Goal: Information Seeking & Learning: Learn about a topic

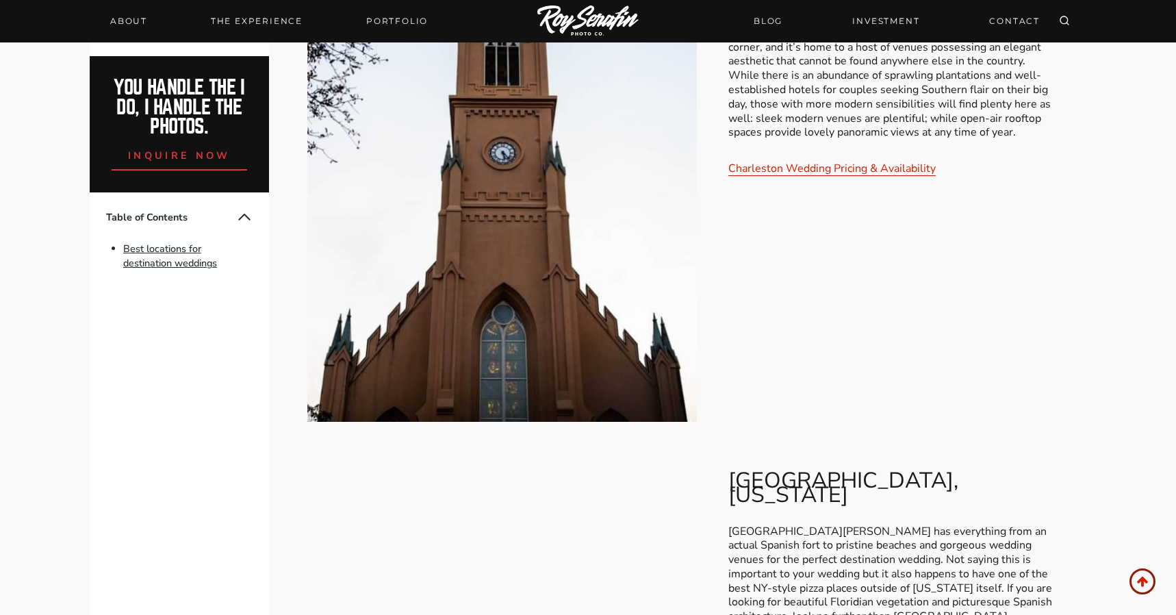
scroll to position [2604, 0]
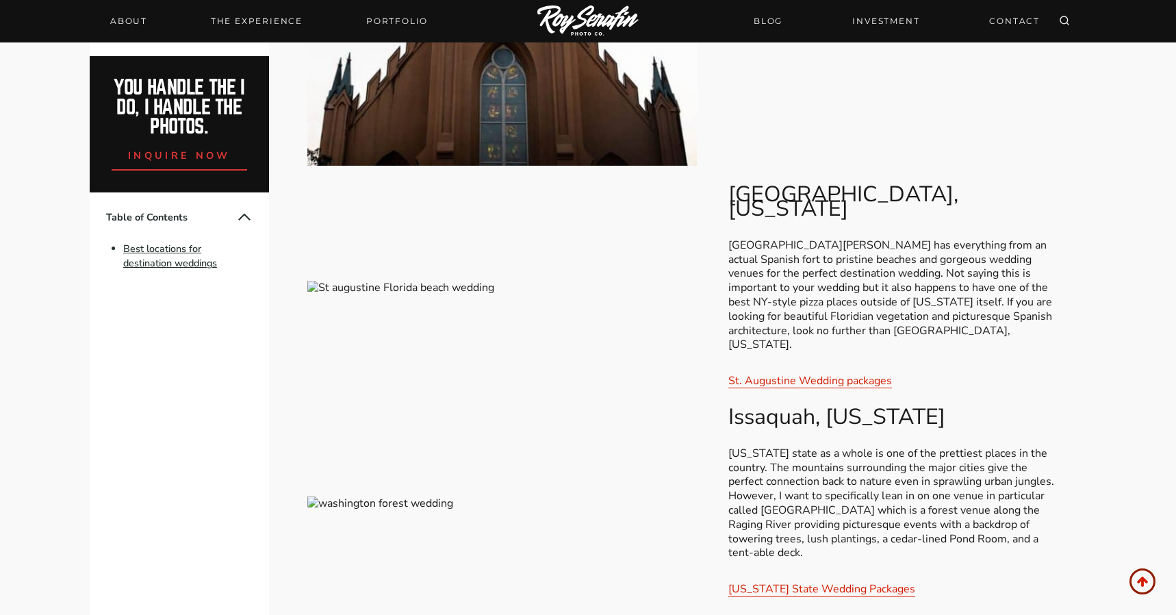
click at [777, 446] on p "[US_STATE] state as a whole is one of the prettiest places in the country. The …" at bounding box center [891, 503] width 327 height 114
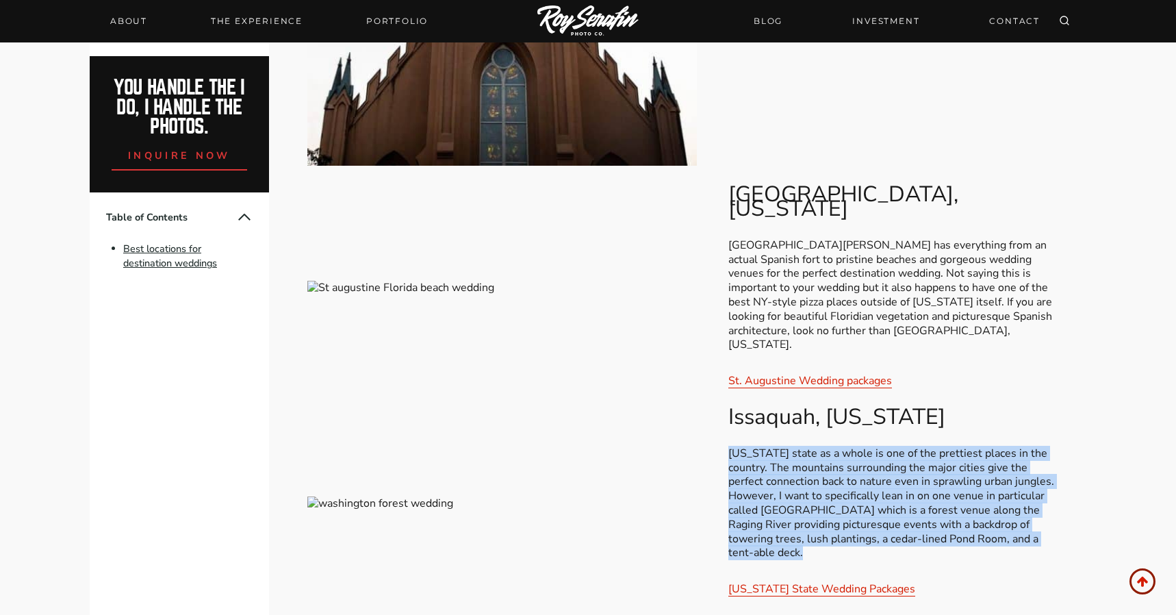
click at [777, 446] on p "[US_STATE] state as a whole is one of the prettiest places in the country. The …" at bounding box center [891, 503] width 327 height 114
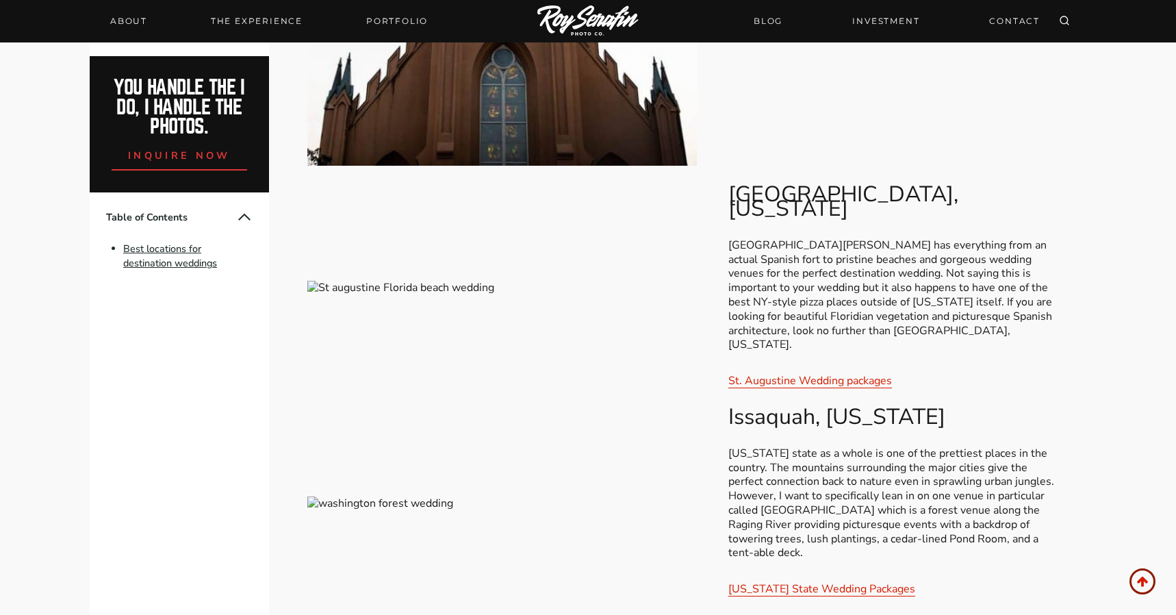
click at [777, 446] on p "[US_STATE] state as a whole is one of the prettiest places in the country. The …" at bounding box center [891, 503] width 327 height 114
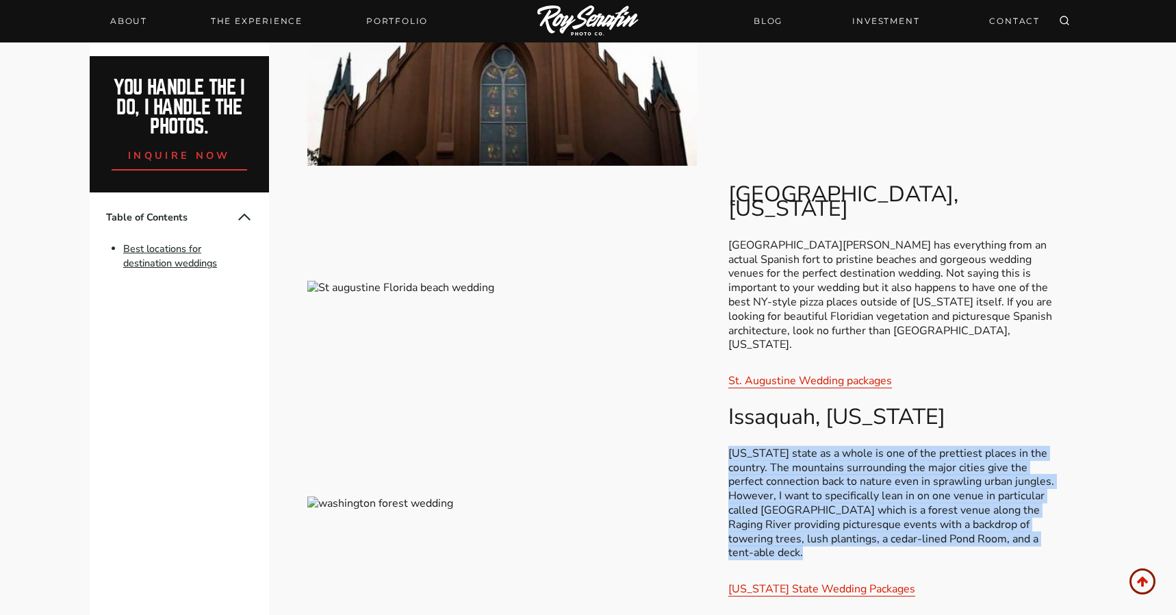
click at [777, 446] on p "[US_STATE] state as a whole is one of the prettiest places in the country. The …" at bounding box center [891, 503] width 327 height 114
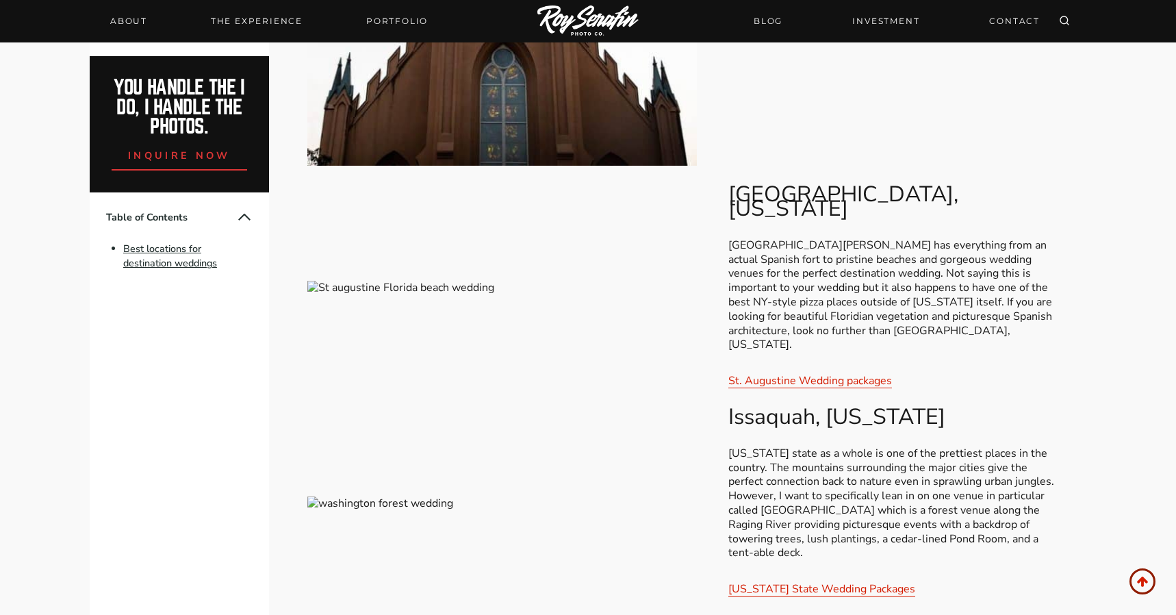
click at [777, 446] on p "[US_STATE] state as a whole is one of the prettiest places in the country. The …" at bounding box center [891, 503] width 327 height 114
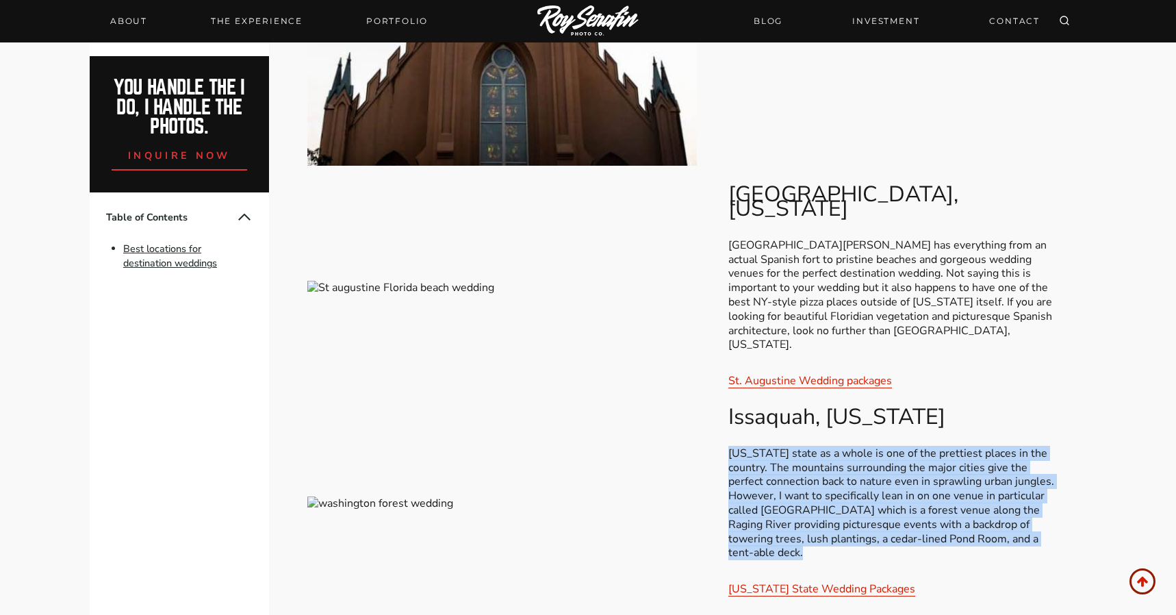
click at [777, 446] on p "[US_STATE] state as a whole is one of the prettiest places in the country. The …" at bounding box center [891, 503] width 327 height 114
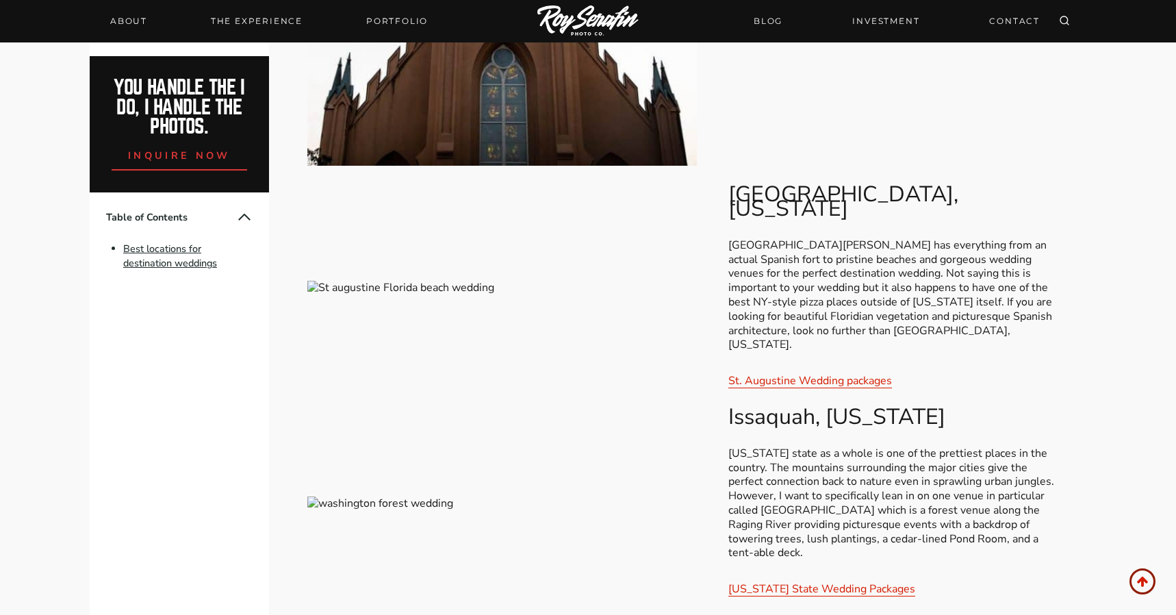
click at [784, 446] on p "[US_STATE] state as a whole is one of the prettiest places in the country. The …" at bounding box center [891, 503] width 327 height 114
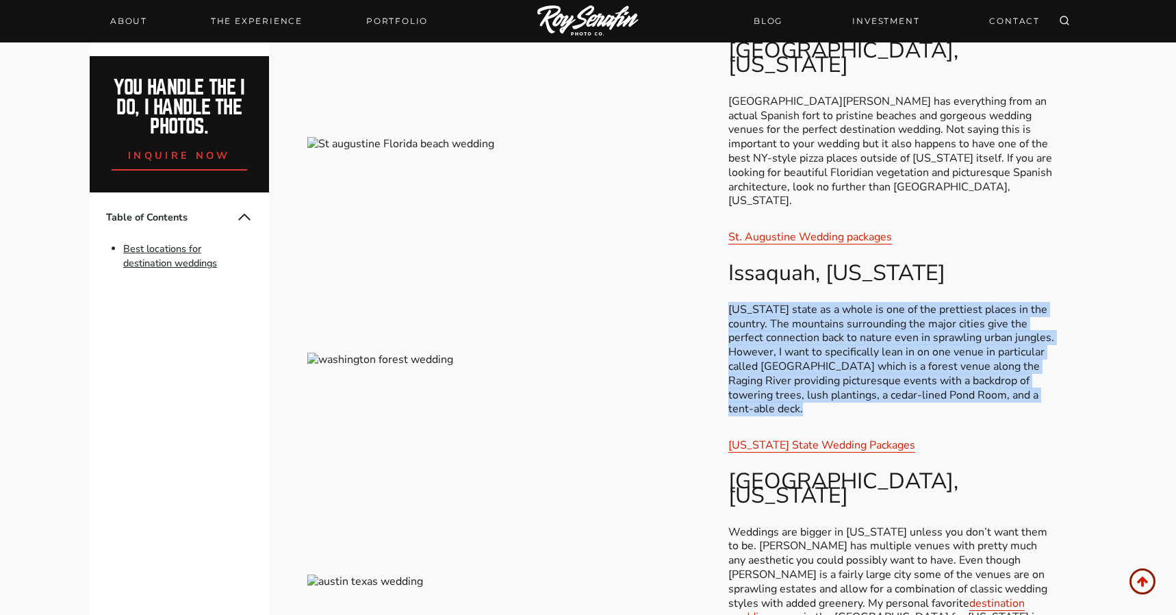
scroll to position [2772, 0]
